Goal: Task Accomplishment & Management: Manage account settings

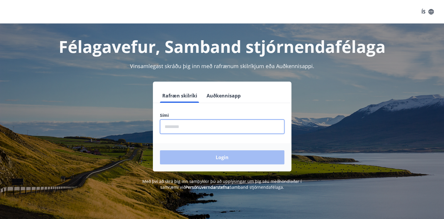
click at [191, 126] on input "phone" at bounding box center [222, 126] width 124 height 14
type input "********"
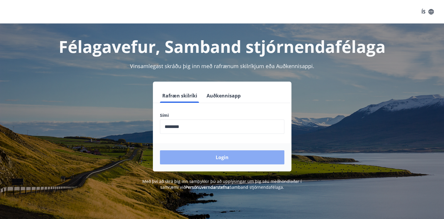
click at [212, 159] on button "Login" at bounding box center [222, 157] width 124 height 14
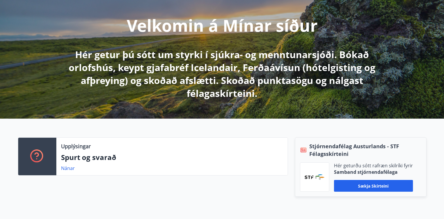
scroll to position [59, 0]
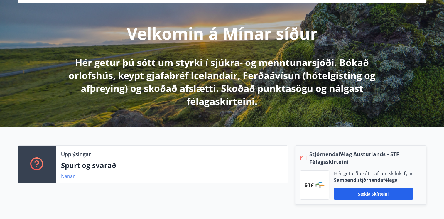
click at [66, 178] on link "Nánar" at bounding box center [68, 176] width 14 height 6
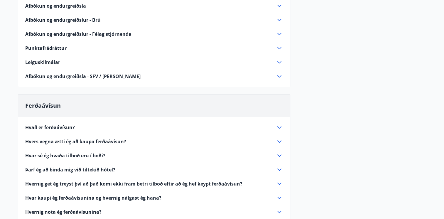
scroll to position [147, 0]
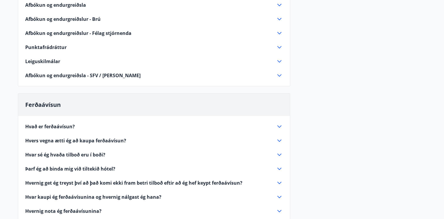
click at [280, 126] on icon at bounding box center [279, 126] width 4 height 2
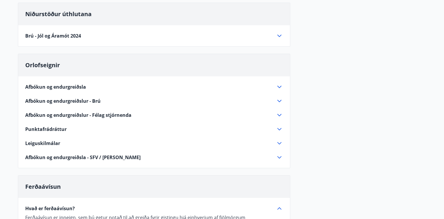
scroll to position [0, 0]
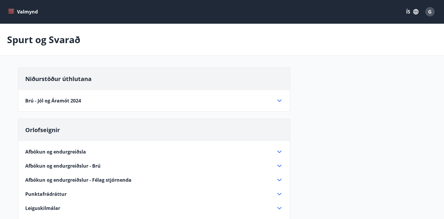
click at [9, 11] on icon "menu" at bounding box center [11, 10] width 5 height 1
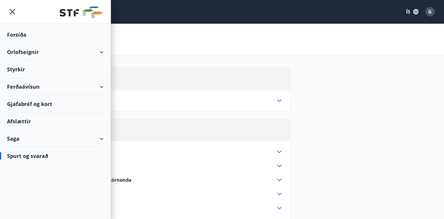
click at [99, 138] on div "Saga" at bounding box center [55, 138] width 97 height 17
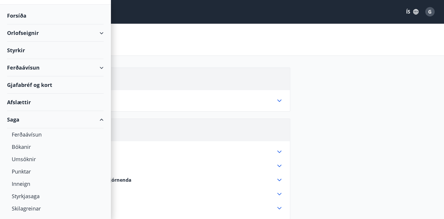
scroll to position [31, 0]
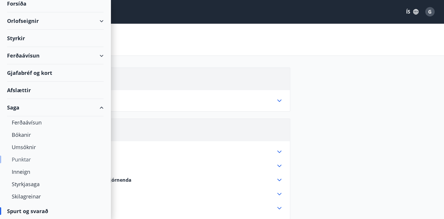
click at [26, 159] on div "Punktar" at bounding box center [55, 159] width 87 height 12
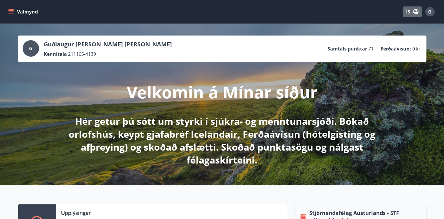
click at [405, 12] on button "ÍS" at bounding box center [412, 11] width 19 height 11
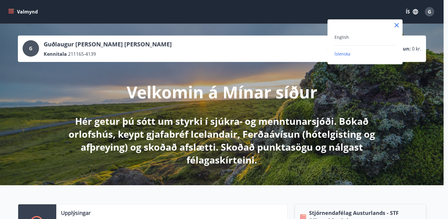
click at [414, 12] on div at bounding box center [224, 109] width 448 height 219
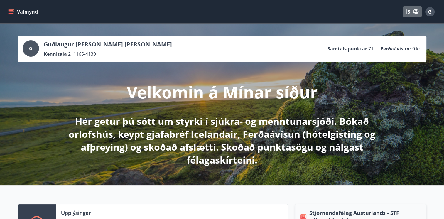
click at [416, 13] on icon "button" at bounding box center [415, 11] width 5 height 5
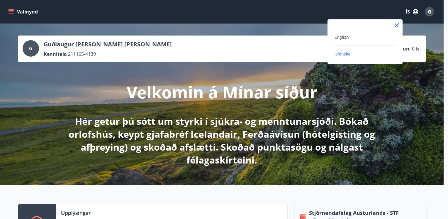
click at [416, 13] on div at bounding box center [224, 109] width 448 height 219
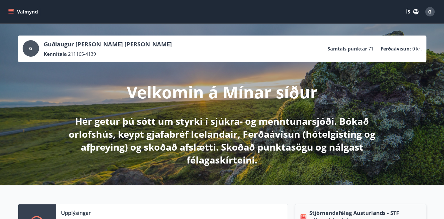
click at [430, 10] on span "G" at bounding box center [430, 12] width 4 height 6
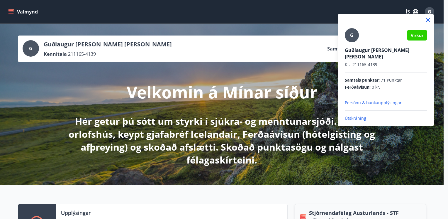
click at [430, 10] on div at bounding box center [224, 109] width 448 height 219
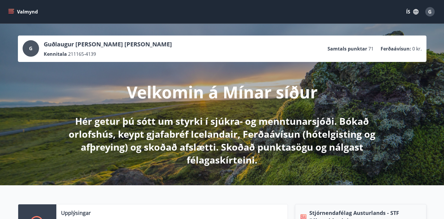
click at [429, 13] on span "G" at bounding box center [430, 12] width 4 height 6
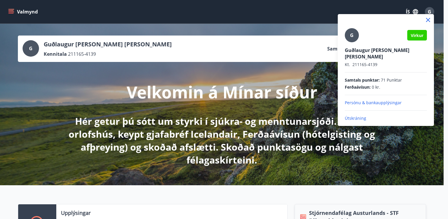
click at [360, 115] on p "Útskráning" at bounding box center [386, 118] width 82 height 6
